Goal: Entertainment & Leisure: Consume media (video, audio)

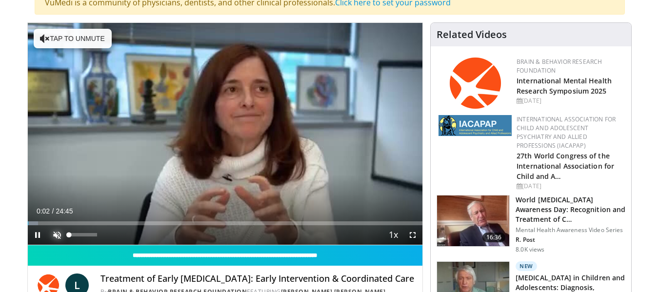
click at [54, 240] on span "Video Player" at bounding box center [57, 235] width 20 height 20
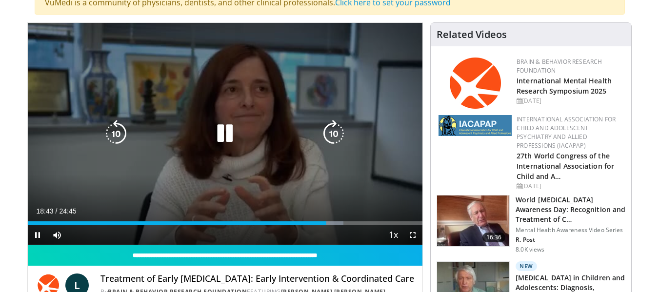
click at [226, 132] on icon "Video Player" at bounding box center [224, 133] width 27 height 27
